Goal: Transaction & Acquisition: Purchase product/service

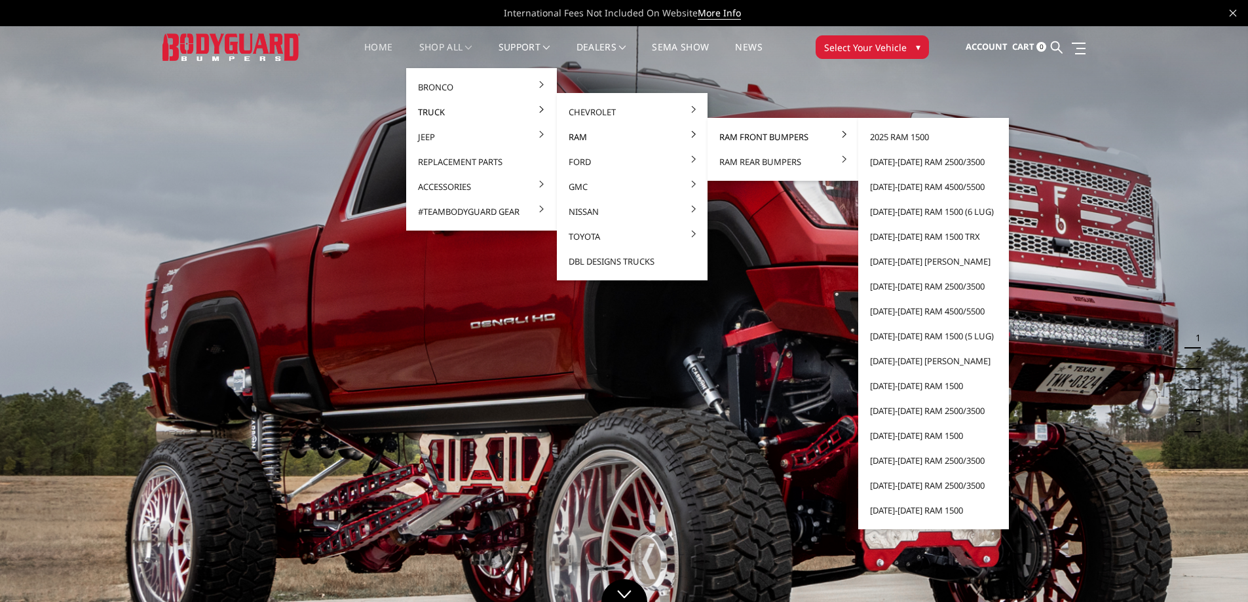
click at [782, 132] on link "Ram Front Bumpers" at bounding box center [783, 136] width 140 height 25
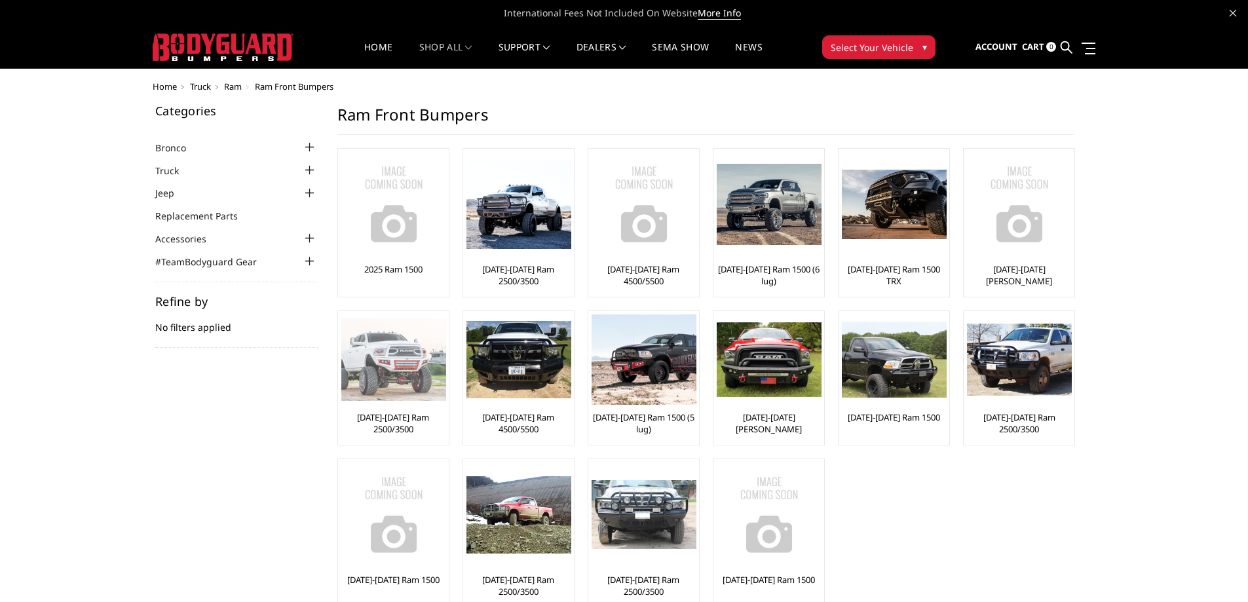
click at [405, 420] on link "[DATE]-[DATE] Ram 2500/3500" at bounding box center [393, 423] width 104 height 24
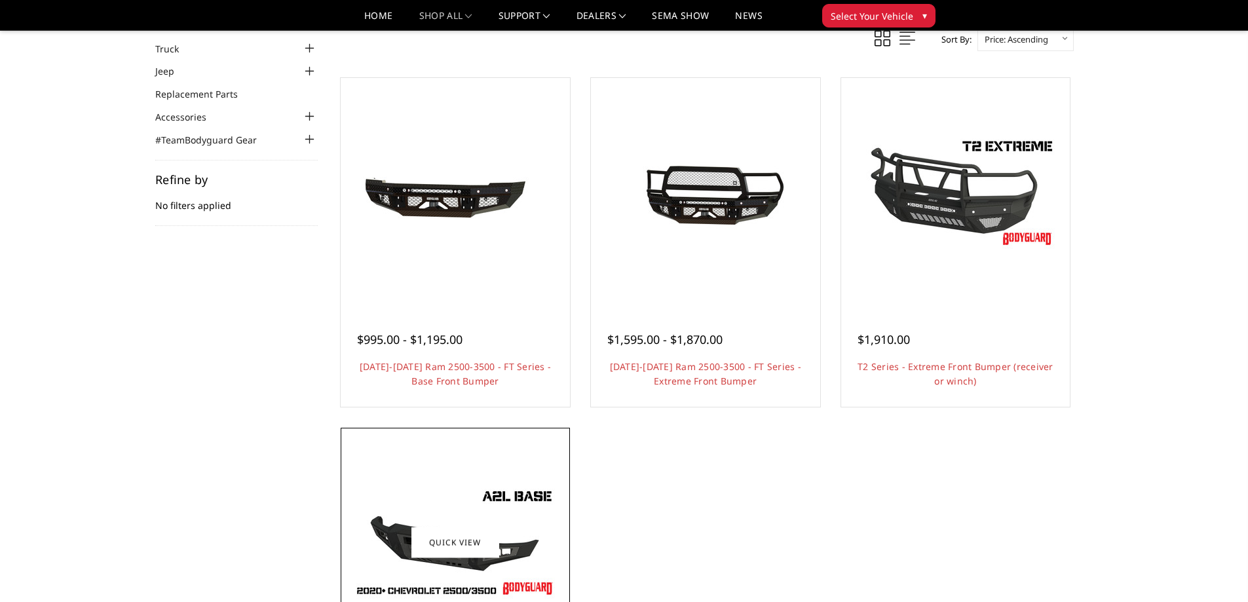
scroll to position [66, 0]
